Goal: Information Seeking & Learning: Understand process/instructions

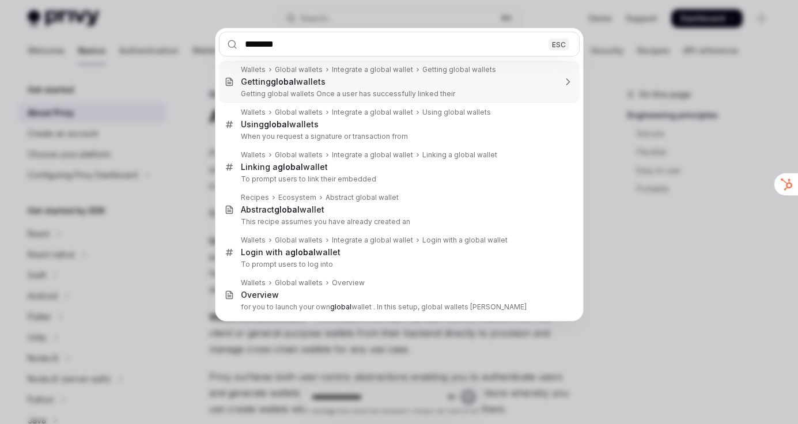
type input "*********"
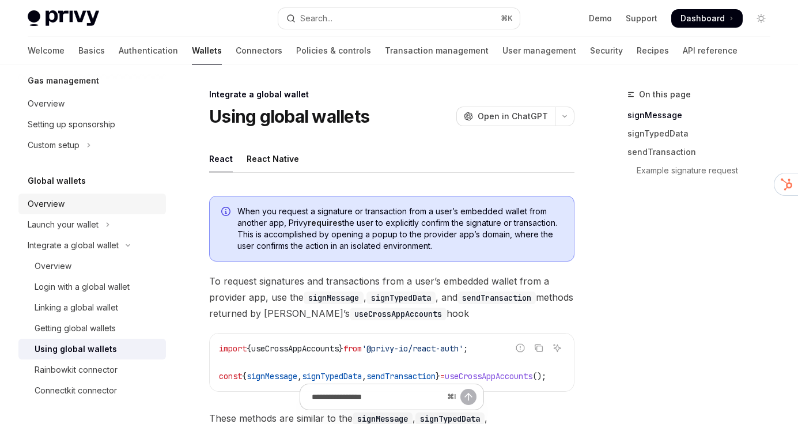
click at [93, 204] on div "Overview" at bounding box center [93, 204] width 131 height 14
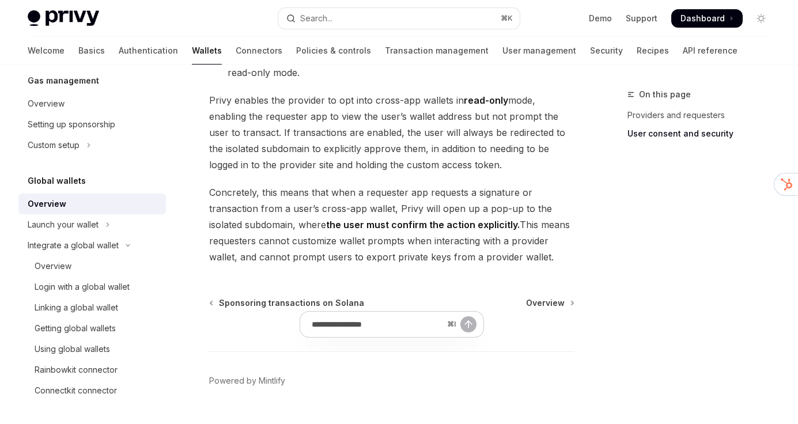
scroll to position [1097, 0]
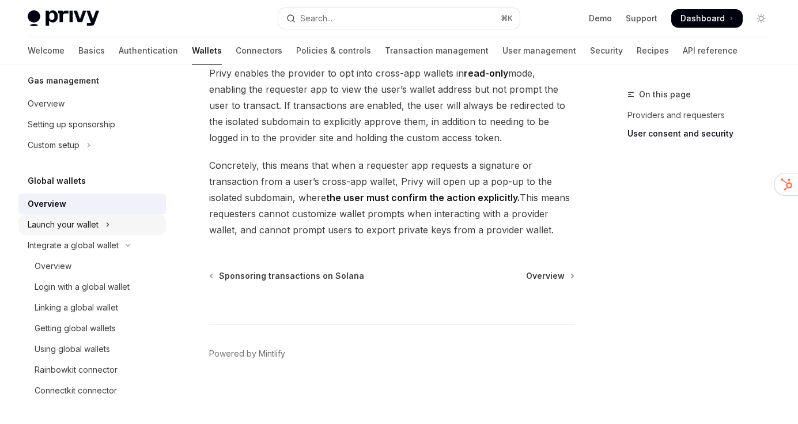
click at [95, 227] on div "Launch your wallet" at bounding box center [63, 225] width 71 height 14
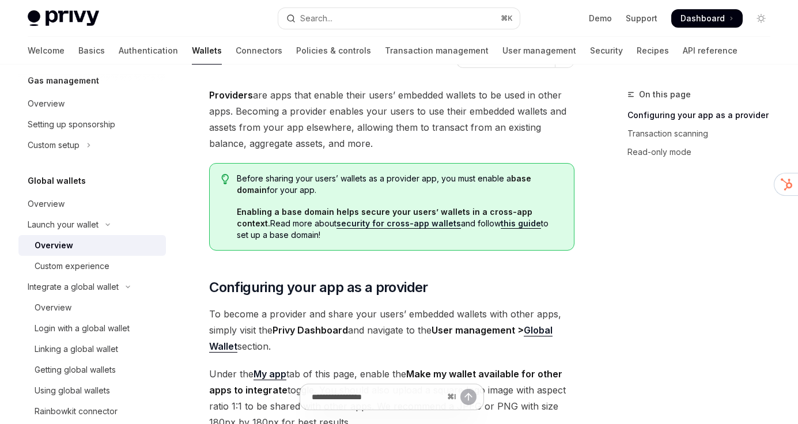
scroll to position [21, 0]
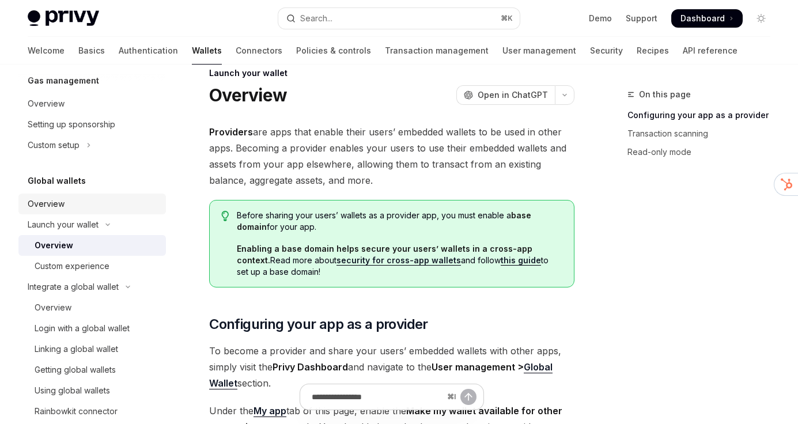
click at [69, 207] on div "Overview" at bounding box center [93, 204] width 131 height 14
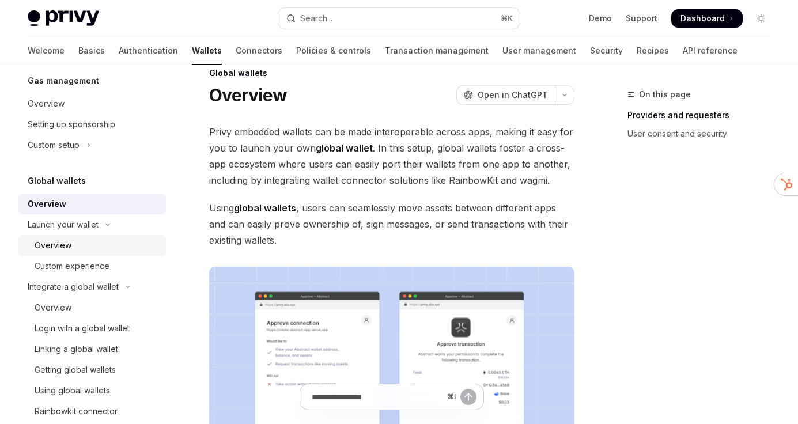
click at [77, 243] on div "Overview" at bounding box center [97, 246] width 124 height 14
type textarea "*"
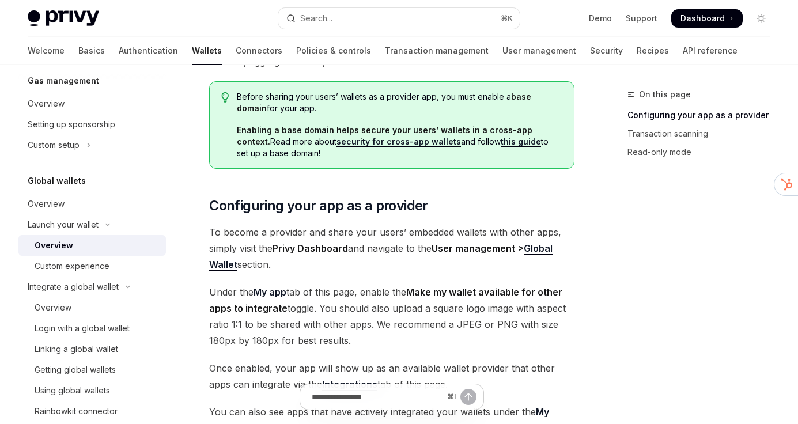
scroll to position [171, 0]
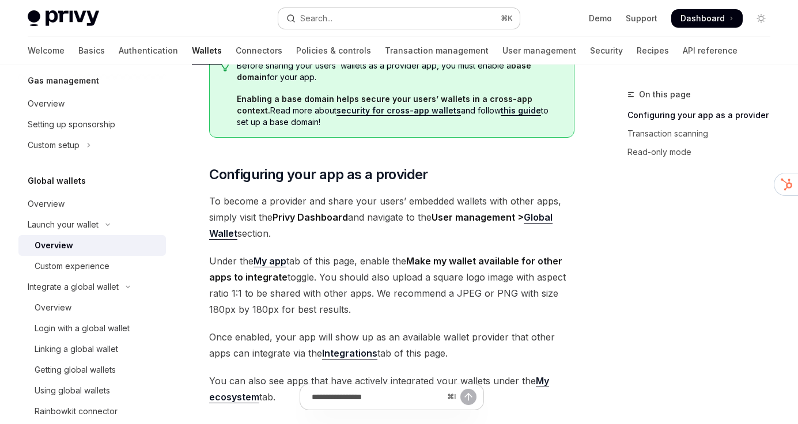
click at [357, 18] on button "Search... ⌘ K" at bounding box center [398, 18] width 241 height 21
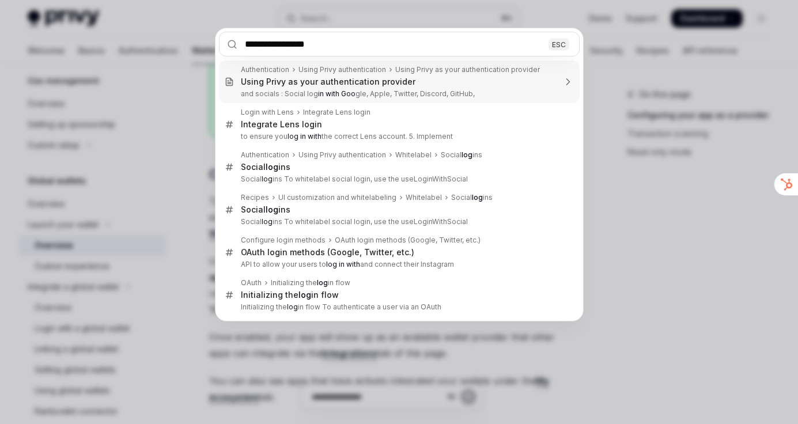
type input "**********"
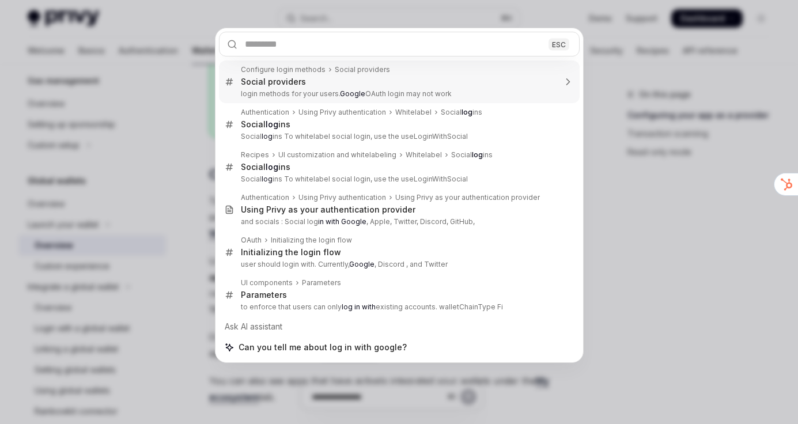
type textarea "*"
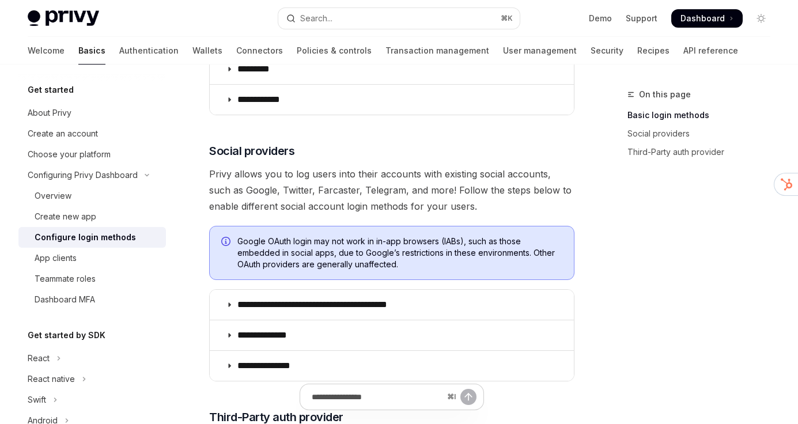
scroll to position [324, 0]
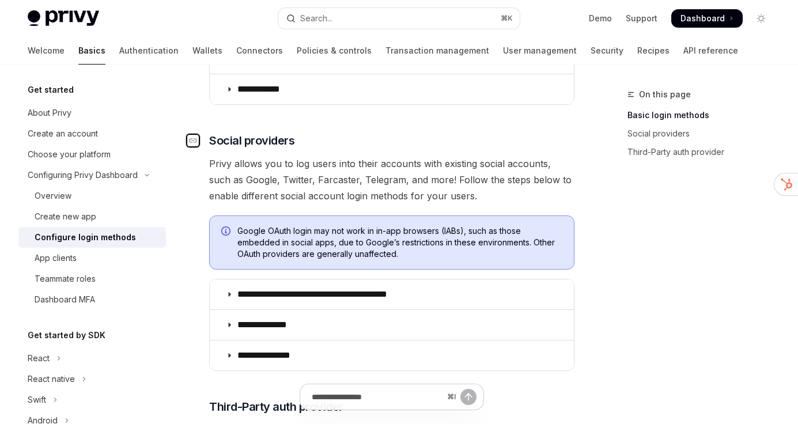
click at [198, 144] on div "Navigate to header" at bounding box center [193, 141] width 14 height 14
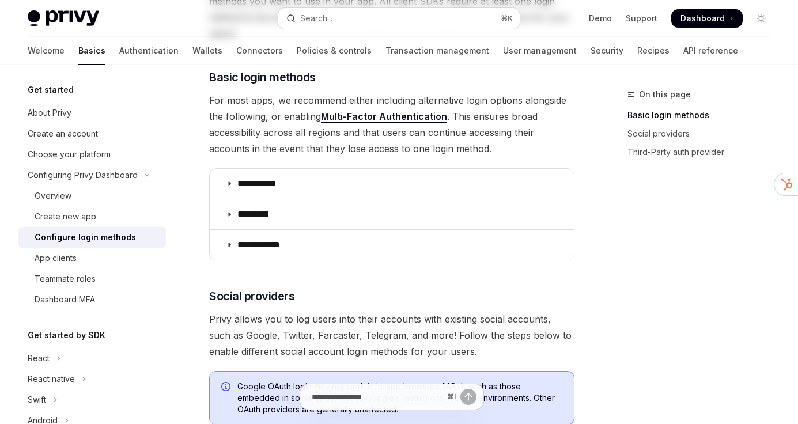
scroll to position [0, 0]
